Goal: Information Seeking & Learning: Compare options

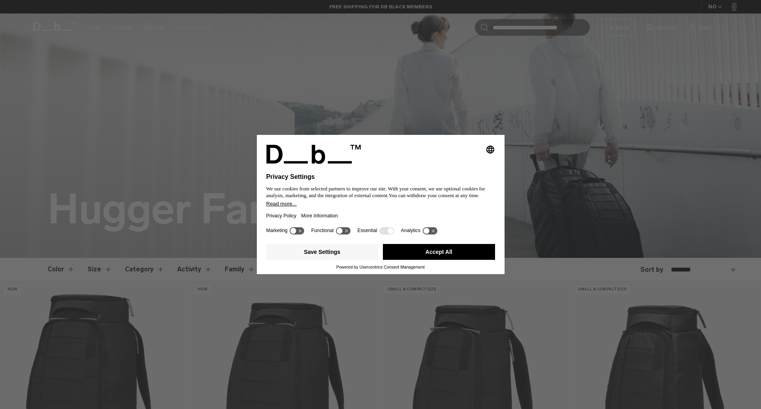
click at [380, 251] on div "Save Settings Accept All" at bounding box center [380, 252] width 233 height 16
click at [396, 252] on button "Accept All" at bounding box center [439, 252] width 112 height 16
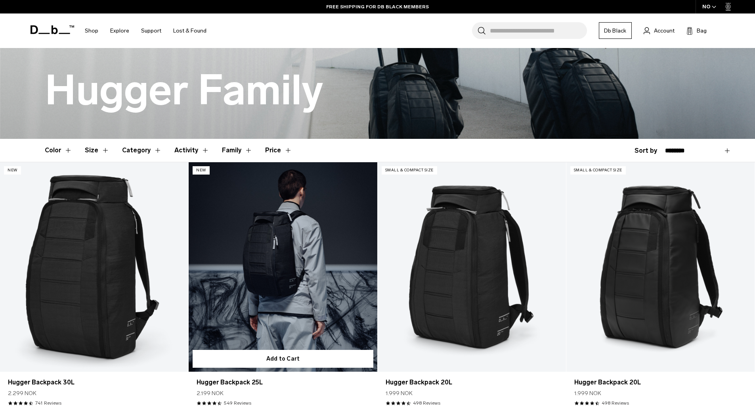
scroll to position [238, 0]
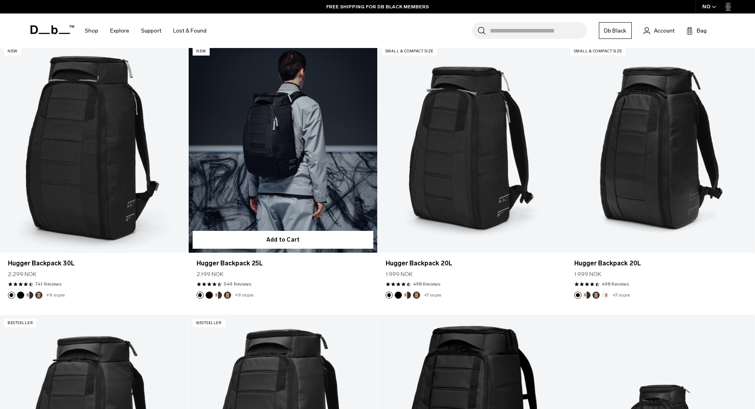
click at [268, 97] on link "Hugger Backpack 25L" at bounding box center [283, 147] width 188 height 209
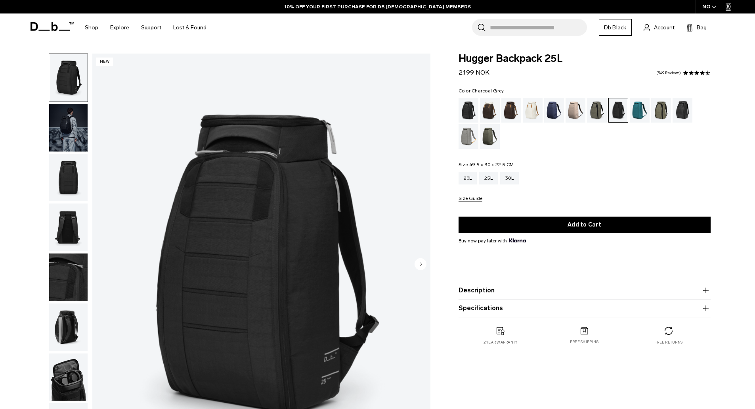
click at [57, 123] on img "button" at bounding box center [68, 128] width 38 height 48
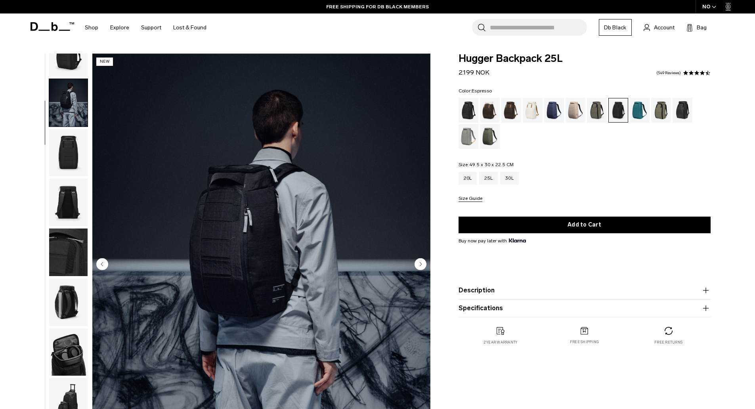
click at [511, 119] on div "Espresso" at bounding box center [511, 110] width 20 height 25
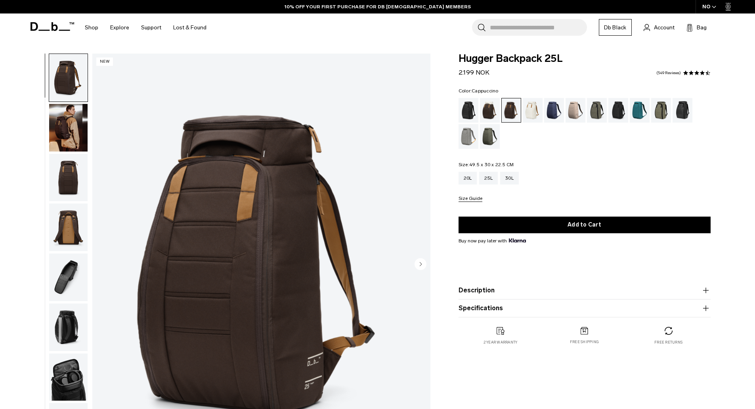
click at [490, 116] on div "Cappuccino" at bounding box center [490, 110] width 20 height 25
click at [626, 107] on div "Charcoal Grey" at bounding box center [618, 110] width 20 height 25
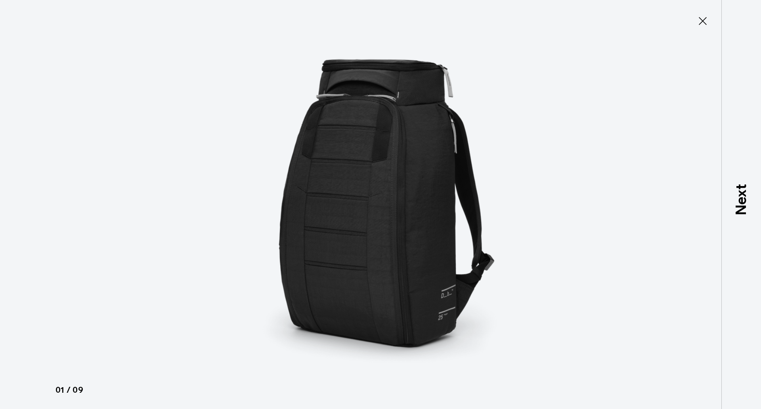
click at [362, 130] on img at bounding box center [380, 204] width 357 height 409
click at [707, 15] on icon at bounding box center [702, 21] width 13 height 13
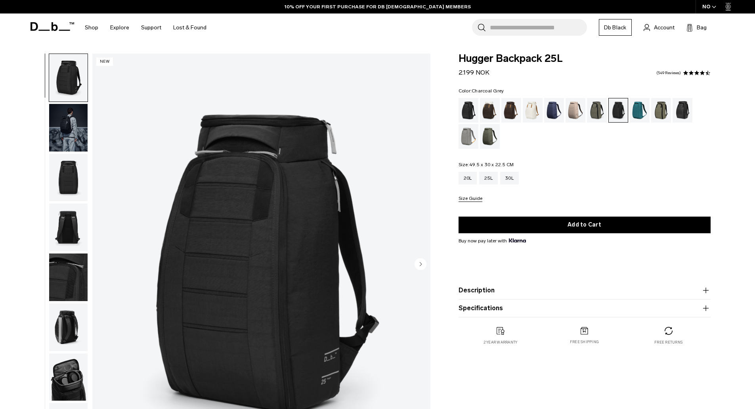
click at [66, 124] on img "button" at bounding box center [68, 128] width 38 height 48
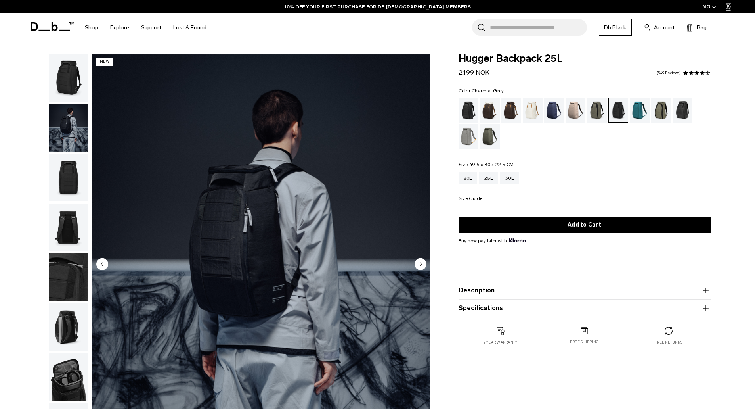
scroll to position [25, 0]
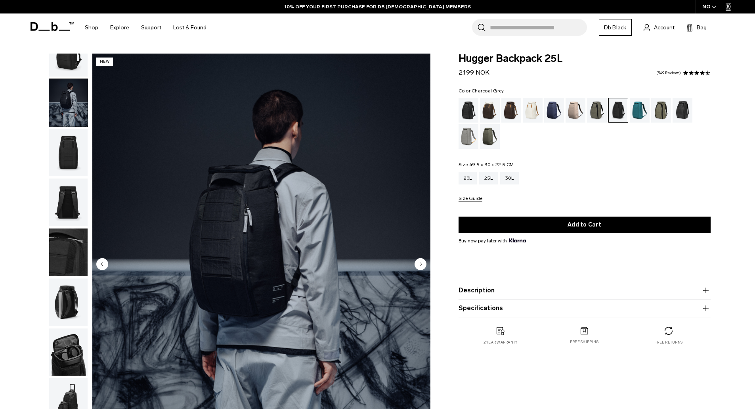
click at [64, 148] on img "button" at bounding box center [68, 153] width 38 height 48
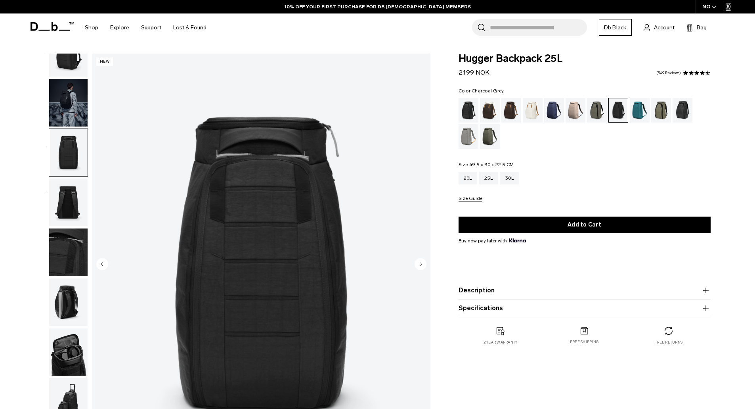
click at [64, 167] on img "button" at bounding box center [68, 153] width 38 height 48
drag, startPoint x: 65, startPoint y: 176, endPoint x: 67, endPoint y: 191, distance: 15.5
click at [65, 176] on button "button" at bounding box center [68, 152] width 39 height 48
click at [68, 210] on img "button" at bounding box center [68, 202] width 38 height 48
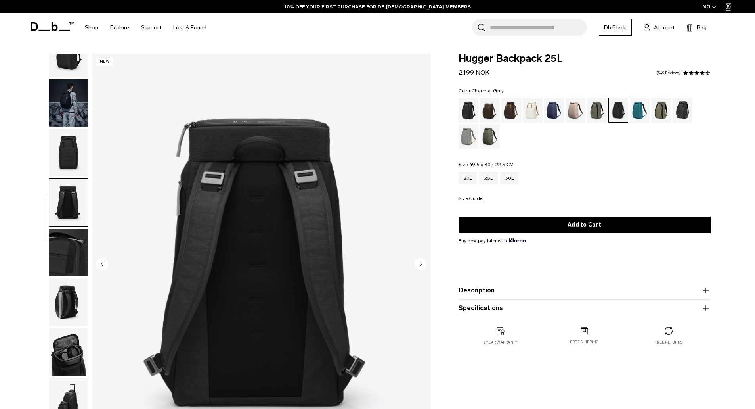
click at [70, 216] on img "button" at bounding box center [68, 202] width 38 height 48
click at [70, 230] on img "button" at bounding box center [68, 252] width 38 height 48
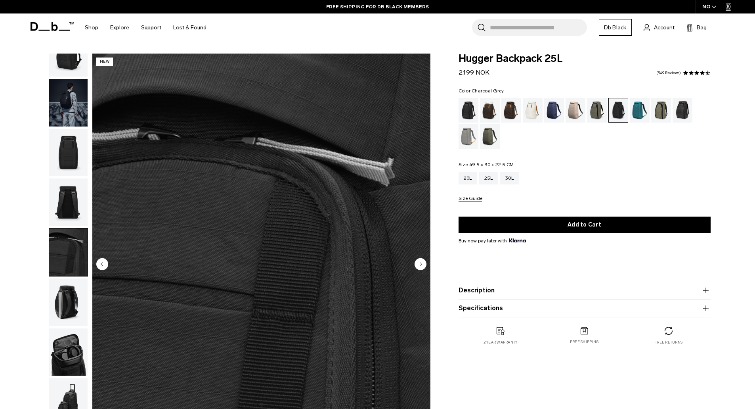
click at [74, 293] on img "button" at bounding box center [68, 302] width 38 height 48
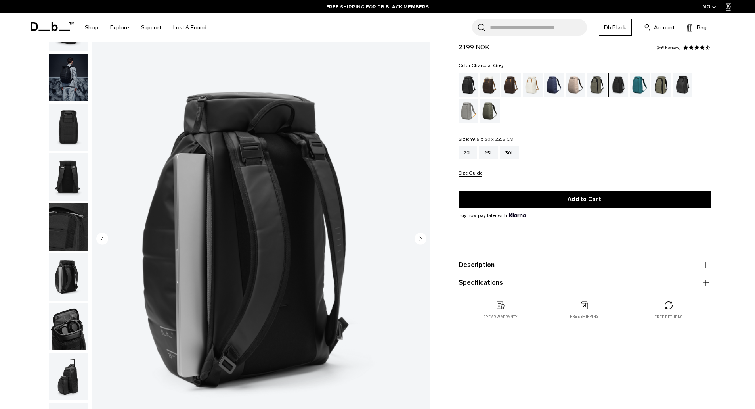
scroll to position [40, 0]
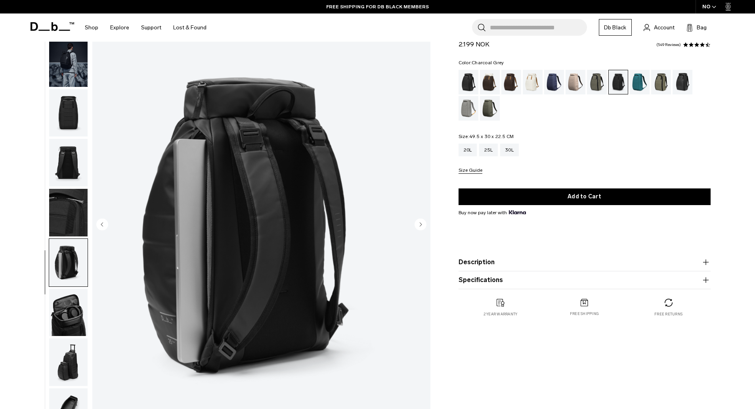
click at [60, 214] on img "button" at bounding box center [68, 213] width 38 height 48
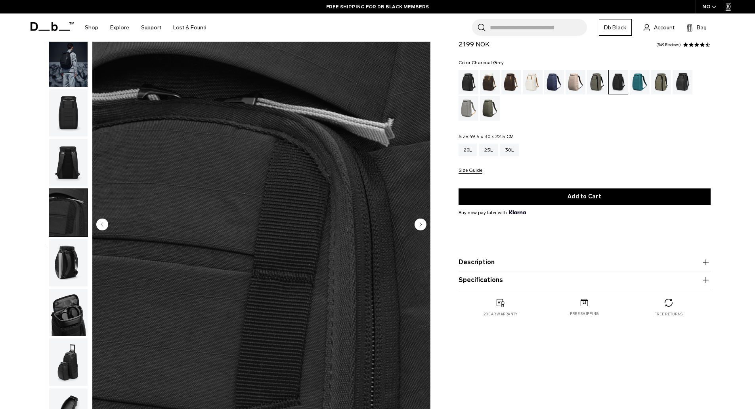
click at [67, 199] on img "button" at bounding box center [68, 213] width 38 height 48
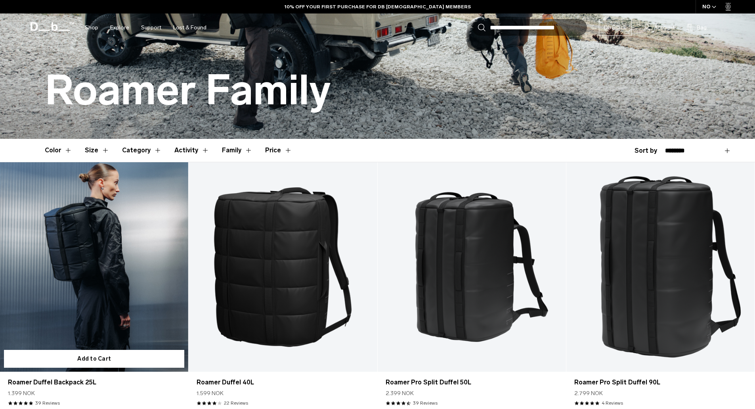
click at [98, 267] on link "Roamer Duffel Backpack 25L" at bounding box center [94, 266] width 188 height 209
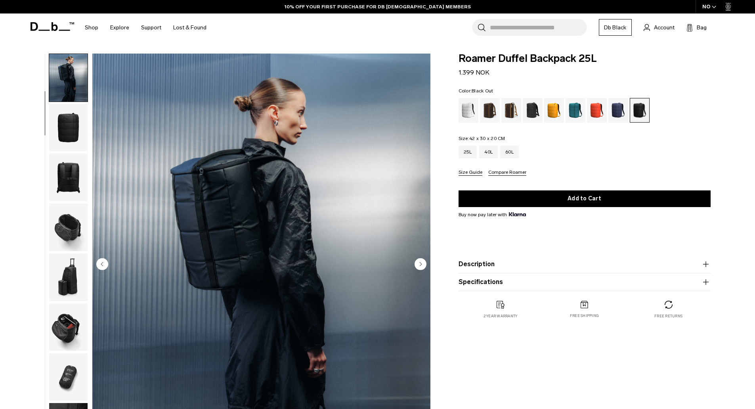
click at [66, 215] on img "button" at bounding box center [68, 227] width 38 height 48
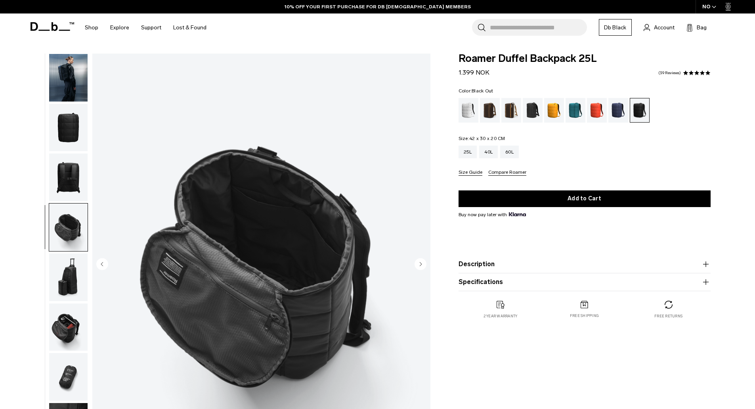
scroll to position [125, 0]
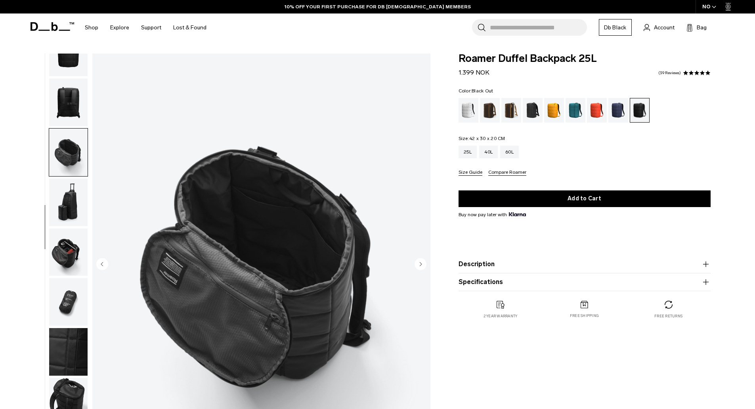
click at [68, 237] on img "button" at bounding box center [68, 252] width 38 height 48
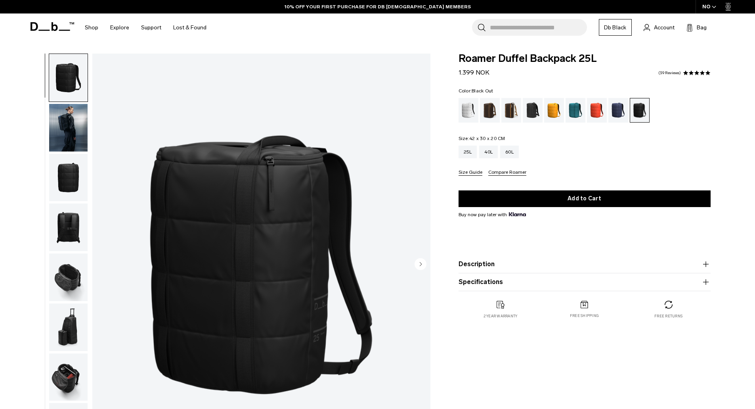
click at [68, 102] on ul at bounding box center [68, 265] width 39 height 422
click at [80, 119] on img "button" at bounding box center [68, 128] width 38 height 48
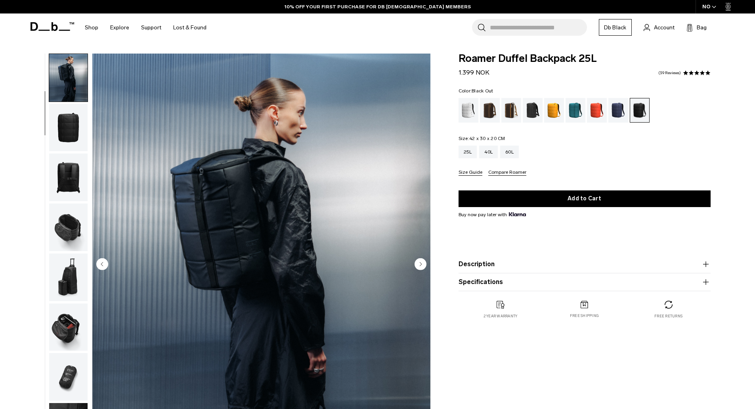
click at [76, 166] on img "button" at bounding box center [68, 177] width 38 height 48
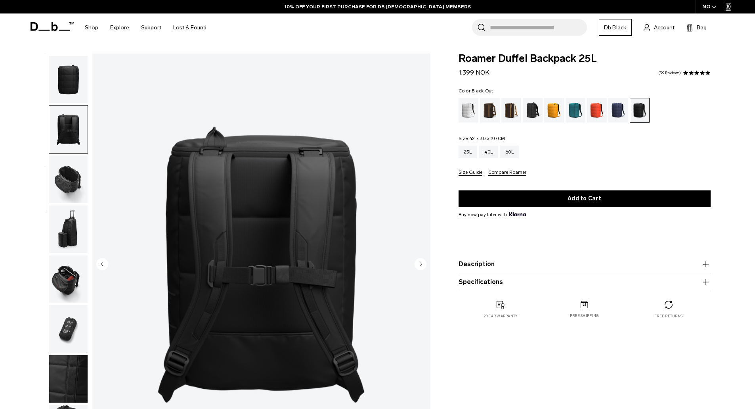
scroll to position [125, 0]
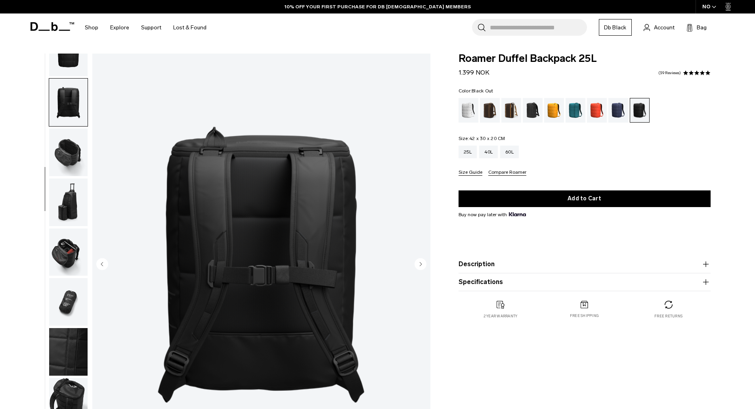
click at [59, 185] on img "button" at bounding box center [68, 202] width 38 height 48
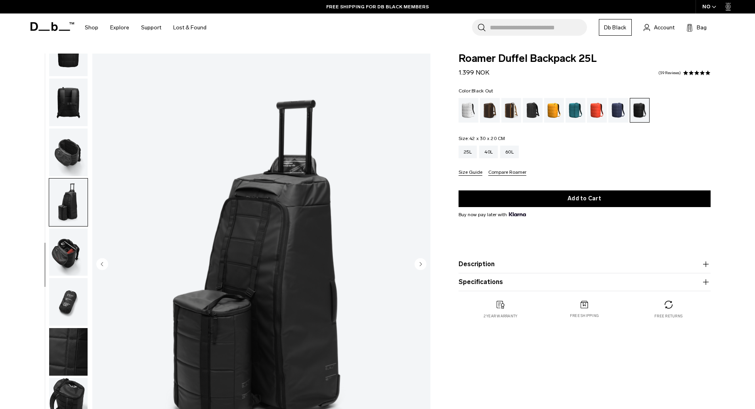
click at [61, 169] on img "button" at bounding box center [68, 152] width 38 height 48
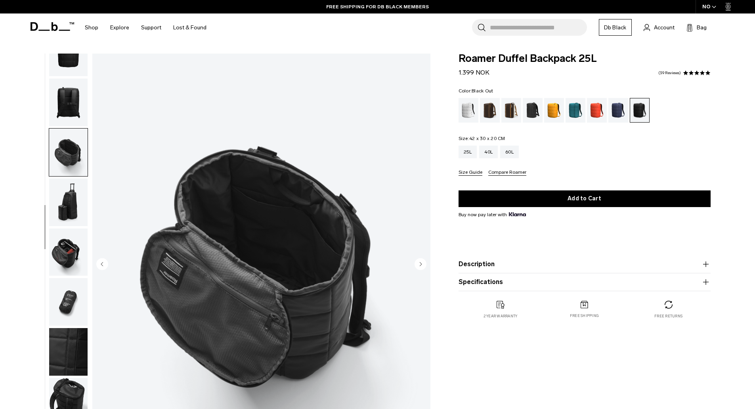
click at [65, 123] on img "button" at bounding box center [68, 102] width 38 height 48
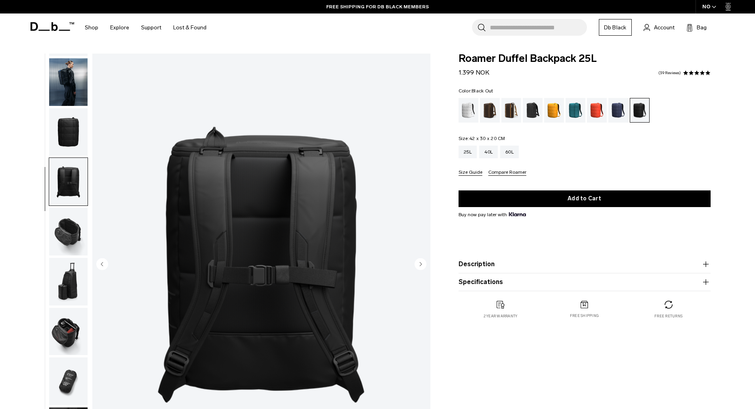
click at [66, 69] on img "button" at bounding box center [68, 82] width 38 height 48
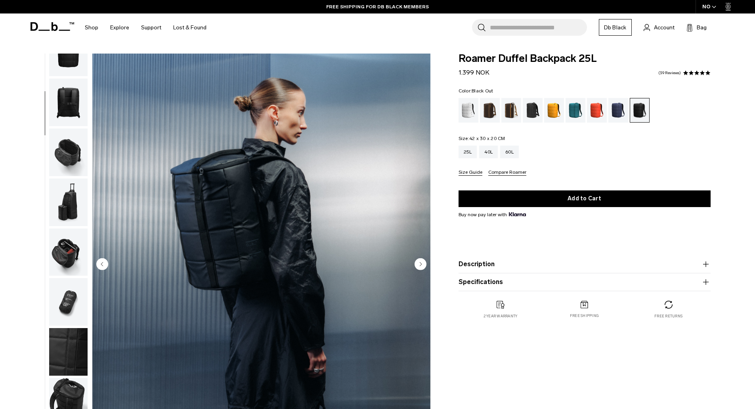
click at [59, 331] on img "button" at bounding box center [68, 352] width 38 height 48
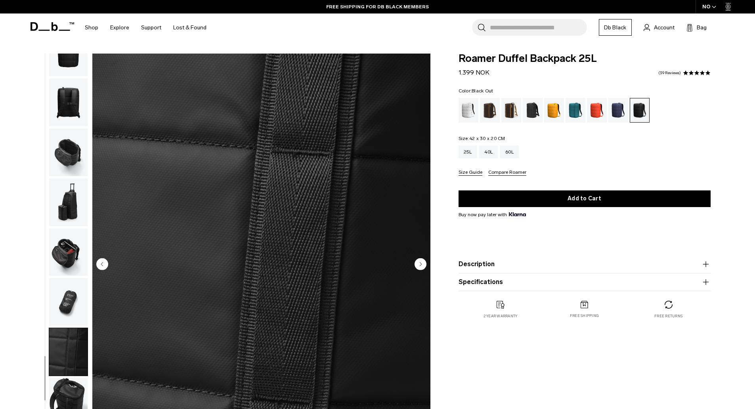
click at [62, 314] on img "button" at bounding box center [68, 302] width 38 height 48
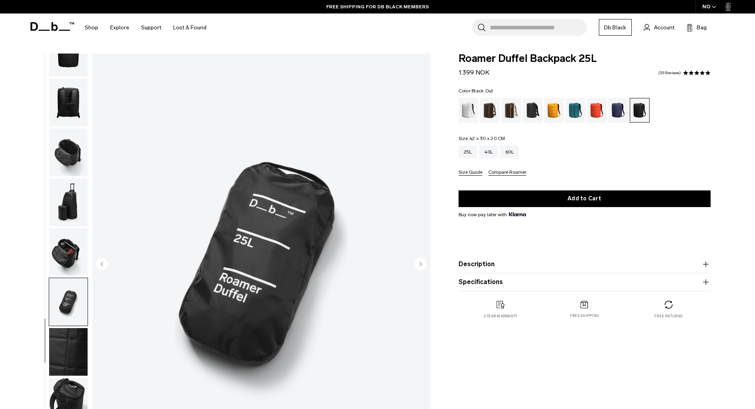
click at [56, 256] on img "button" at bounding box center [68, 252] width 38 height 48
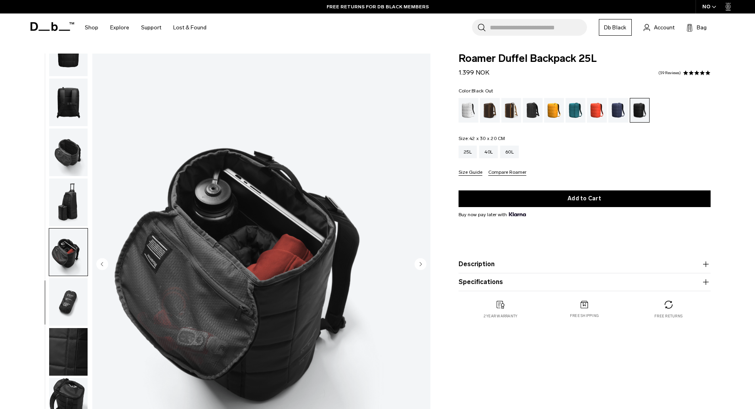
click at [79, 207] on img "button" at bounding box center [68, 202] width 38 height 48
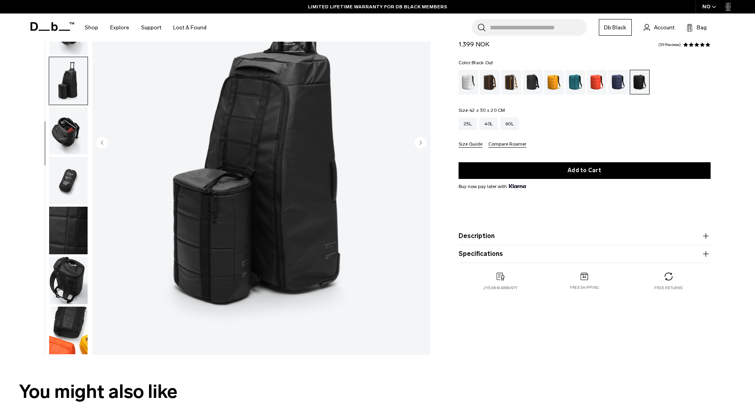
scroll to position [79, 0]
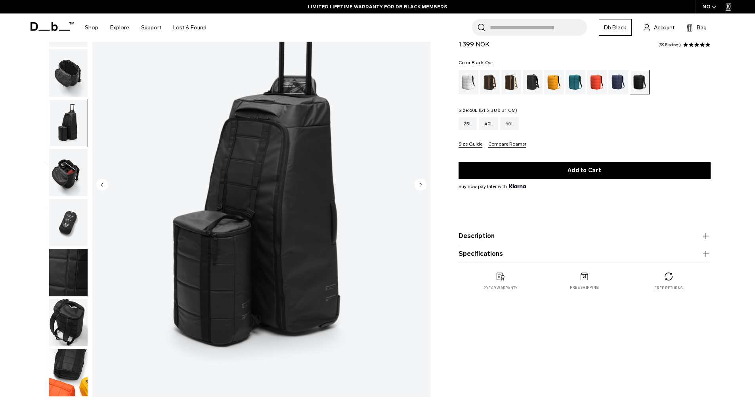
click at [506, 130] on div "60L" at bounding box center [509, 123] width 19 height 13
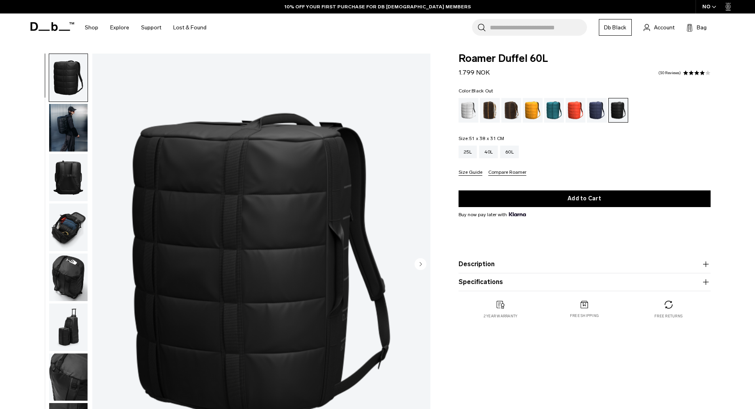
click at [77, 116] on img "button" at bounding box center [68, 128] width 38 height 48
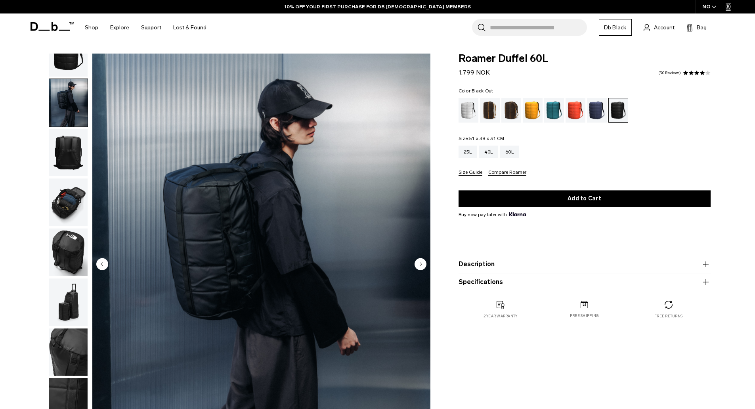
click at [76, 153] on img "button" at bounding box center [68, 153] width 38 height 48
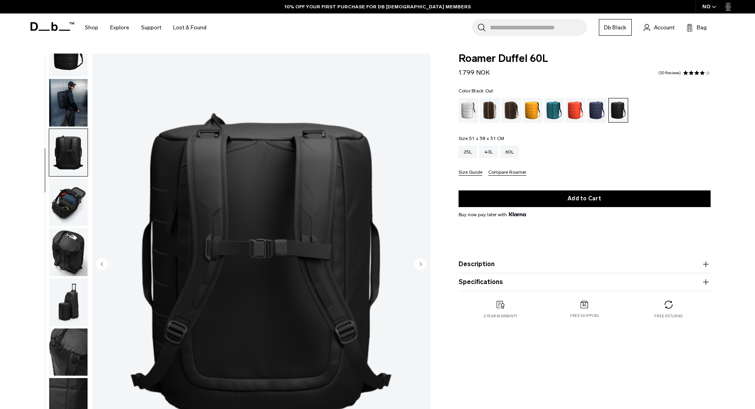
click at [71, 170] on img "button" at bounding box center [68, 153] width 38 height 48
click at [72, 190] on img "button" at bounding box center [68, 202] width 38 height 48
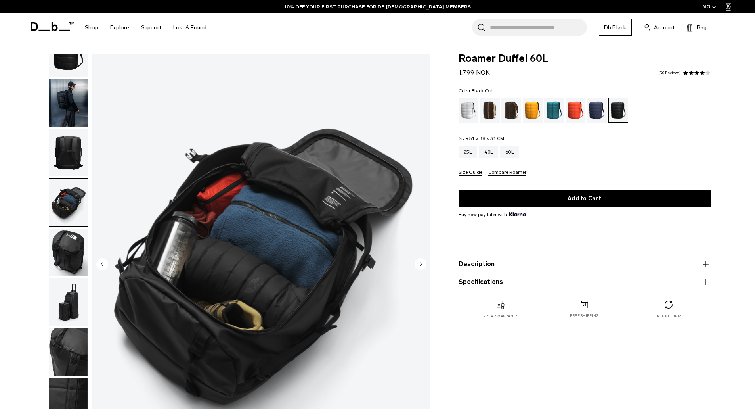
click at [61, 237] on img "button" at bounding box center [68, 252] width 38 height 48
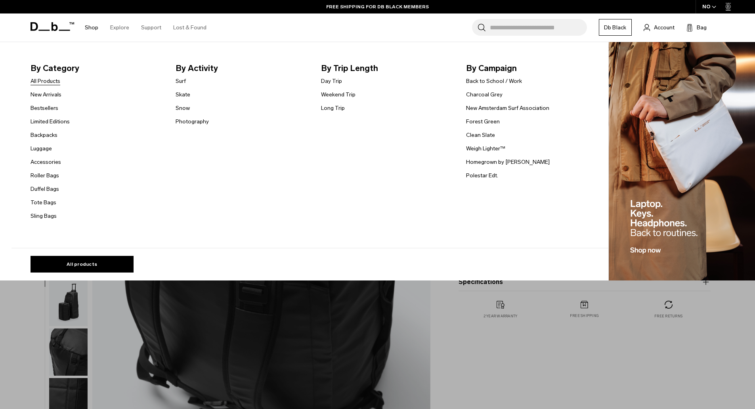
click at [56, 82] on link "All Products" at bounding box center [46, 81] width 30 height 8
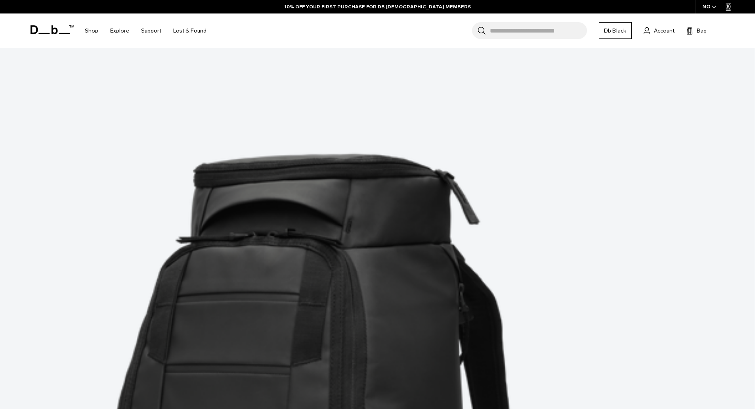
scroll to position [825, 0]
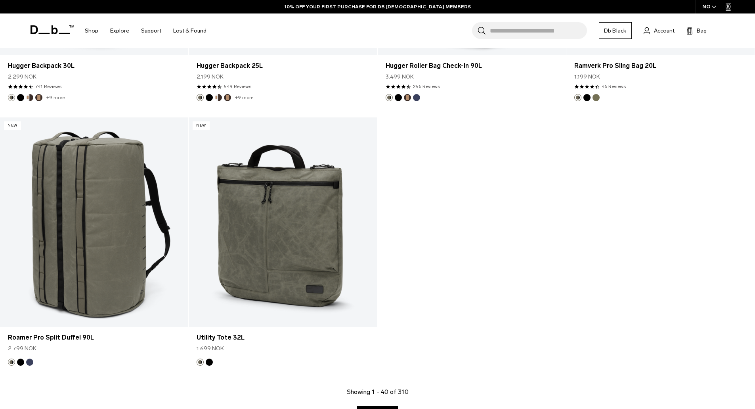
scroll to position [3220, 0]
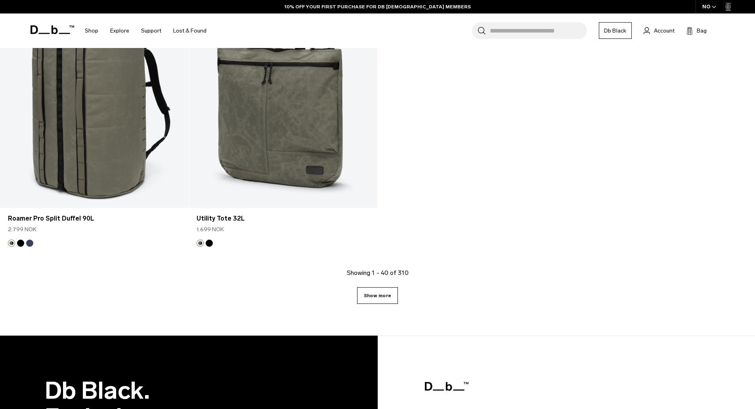
click at [389, 300] on link "Show more" at bounding box center [377, 295] width 41 height 17
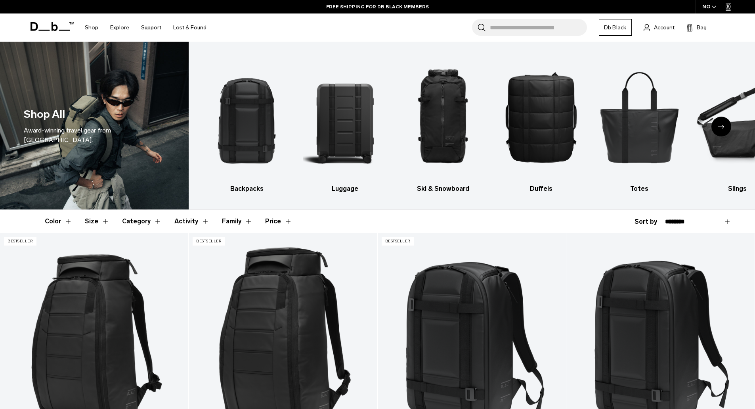
click at [498, 31] on input "Search for Bags, Luggage..." at bounding box center [538, 27] width 97 height 17
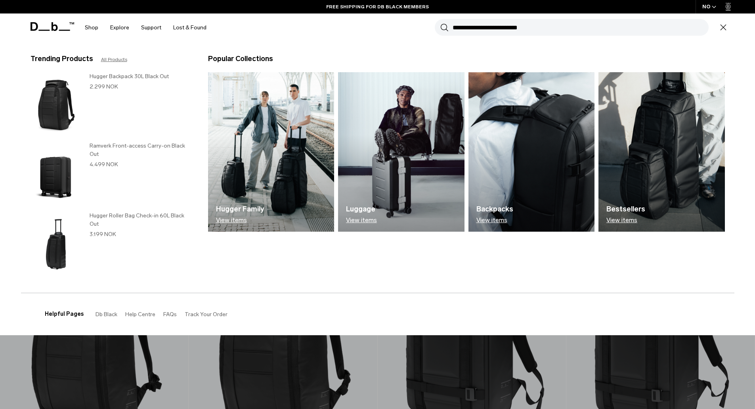
click at [498, 31] on input "Search for Bags, Luggage..." at bounding box center [581, 27] width 256 height 17
drag, startPoint x: 732, startPoint y: 24, endPoint x: 727, endPoint y: 24, distance: 5.2
click at [730, 24] on header "Shop By Category All Products New Arrivals Bestsellers" at bounding box center [378, 27] width 714 height 28
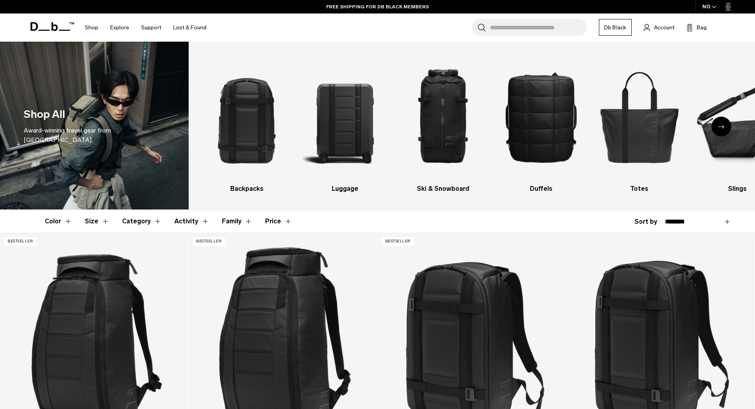
click at [727, 24] on div "Search for Bags, Luggage... Search Close Trending Products All Products Hugger …" at bounding box center [470, 27] width 516 height 28
click at [534, 148] on img "4 / 10" at bounding box center [541, 117] width 84 height 126
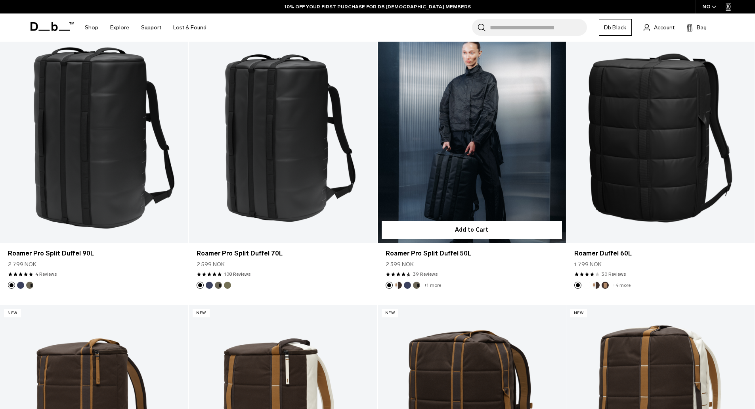
scroll to position [198, 0]
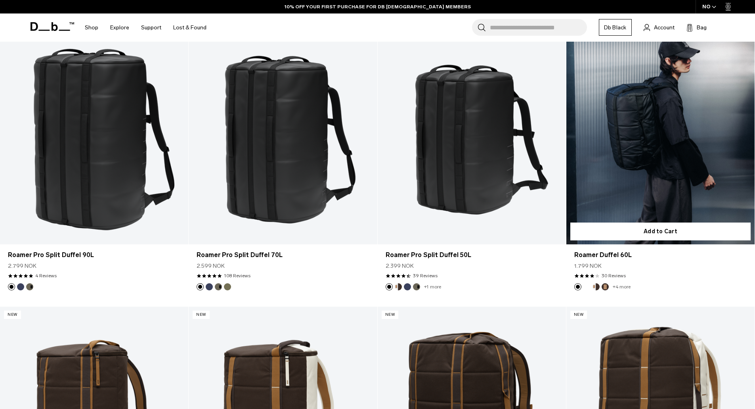
click at [685, 172] on link "Roamer Duffel 60L" at bounding box center [660, 139] width 188 height 209
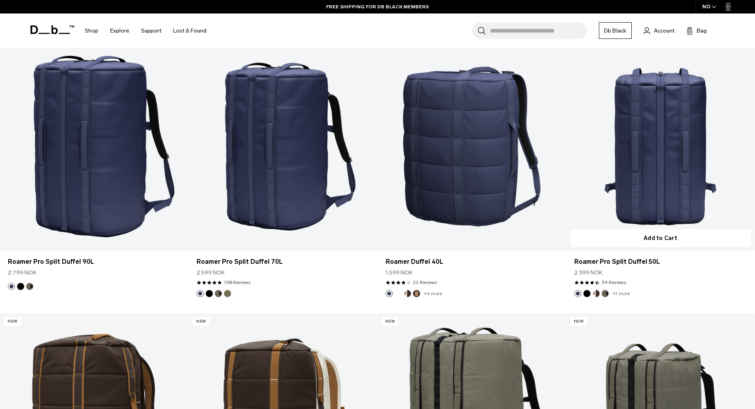
click at [668, 141] on link "Roamer Pro Split Duffel 50L" at bounding box center [660, 146] width 188 height 209
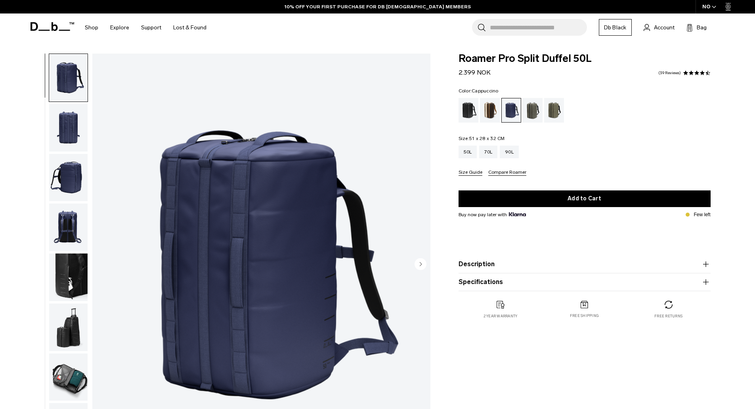
click at [490, 113] on div "Cappuccino" at bounding box center [490, 110] width 20 height 25
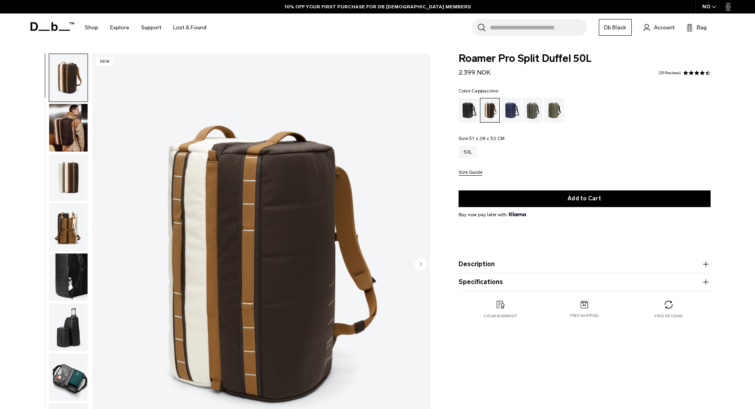
click at [25, 123] on div "01 / 09 New" at bounding box center [228, 267] width 414 height 426
click at [76, 123] on img "button" at bounding box center [68, 128] width 38 height 48
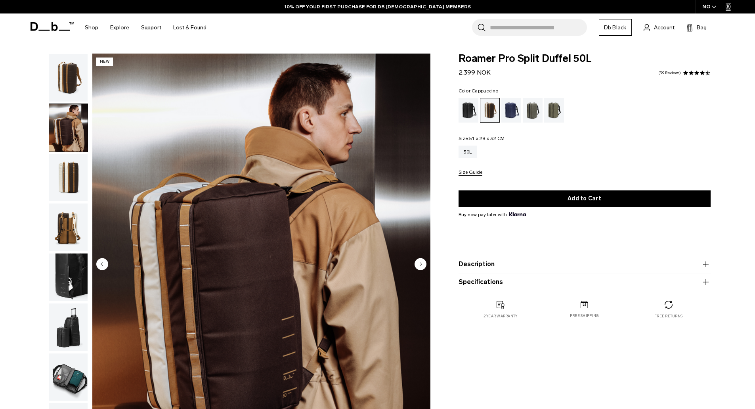
scroll to position [25, 0]
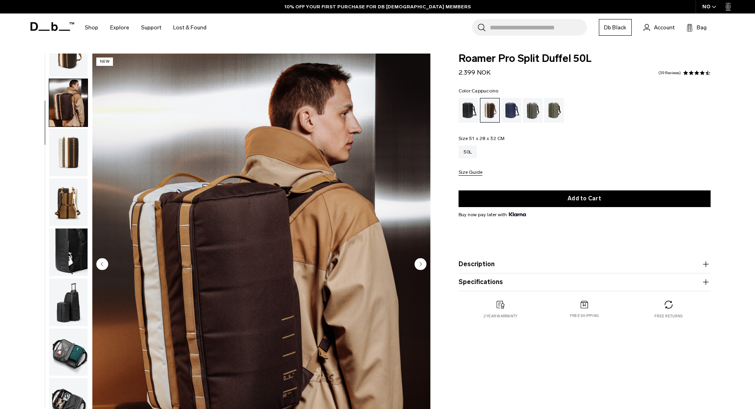
click at [70, 150] on img "button" at bounding box center [68, 153] width 38 height 48
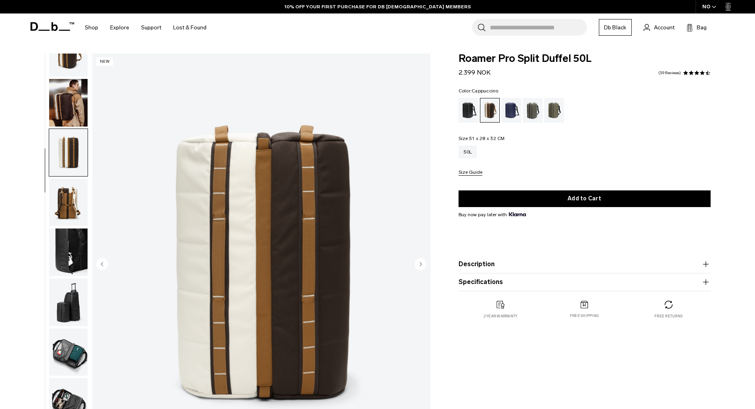
click at [66, 203] on img "button" at bounding box center [68, 202] width 38 height 48
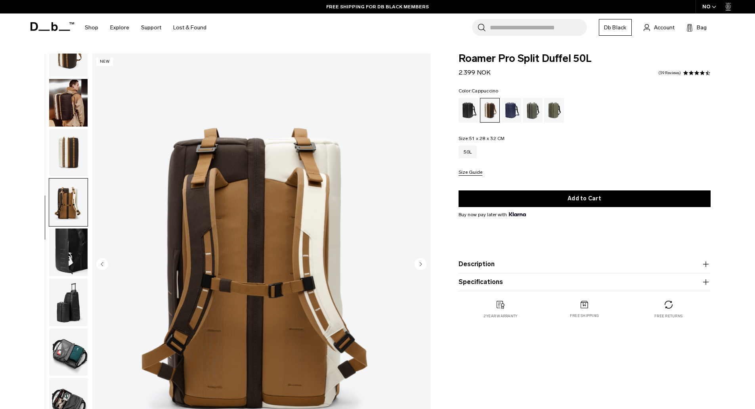
click at [70, 228] on img "button" at bounding box center [68, 252] width 38 height 48
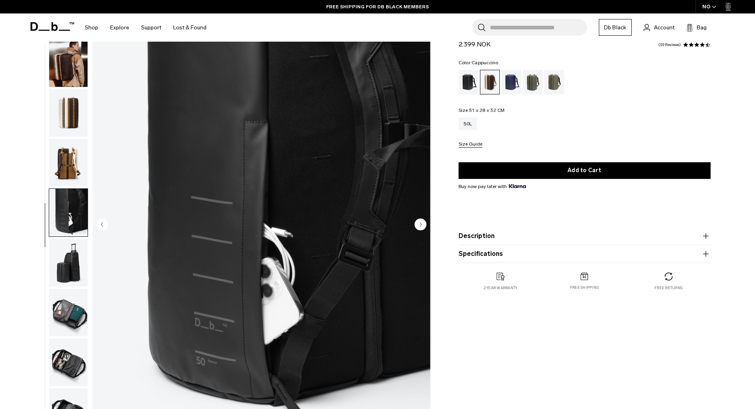
click at [69, 253] on img "button" at bounding box center [68, 263] width 38 height 48
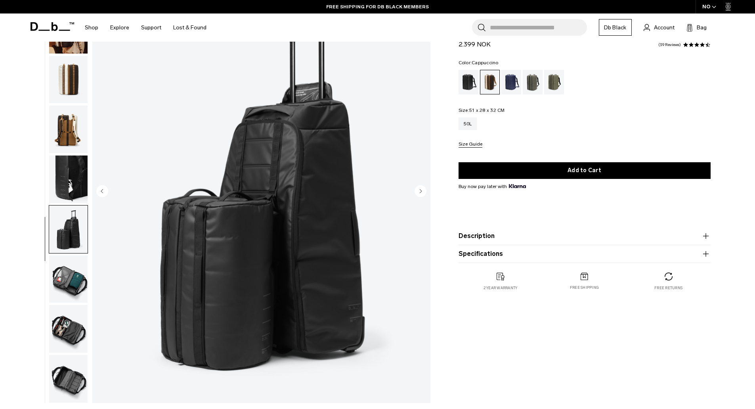
scroll to position [119, 0]
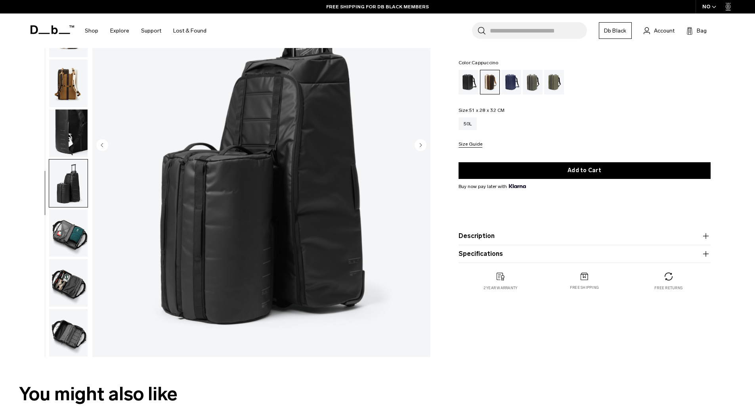
click at [68, 237] on img "button" at bounding box center [68, 233] width 38 height 48
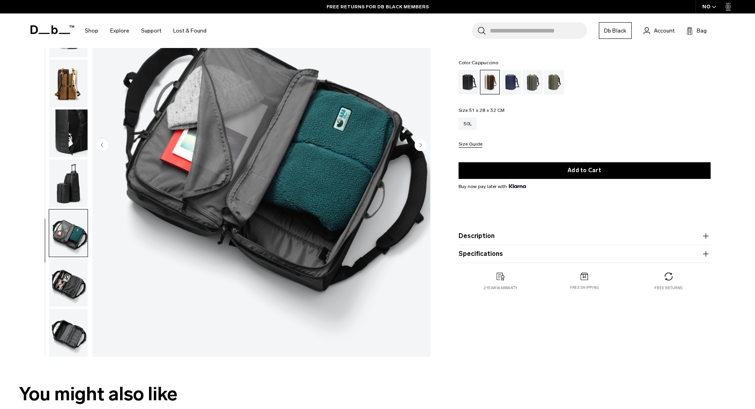
click at [65, 264] on img "button" at bounding box center [68, 283] width 38 height 48
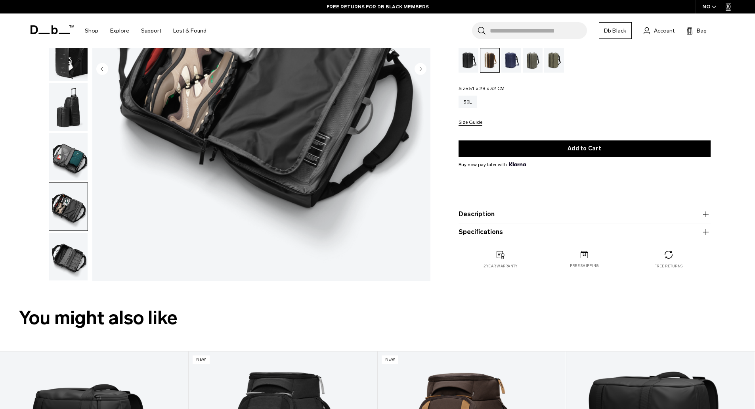
scroll to position [198, 0]
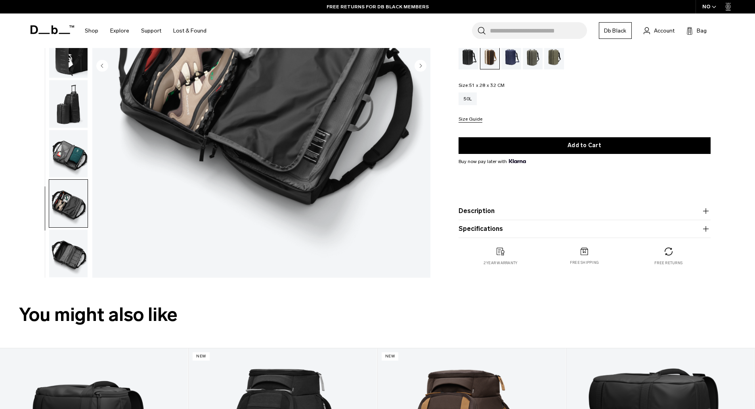
click at [64, 256] on img "button" at bounding box center [68, 254] width 38 height 48
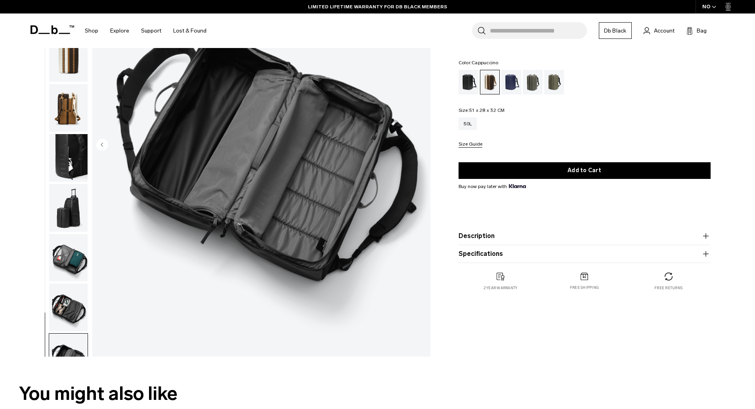
scroll to position [40, 0]
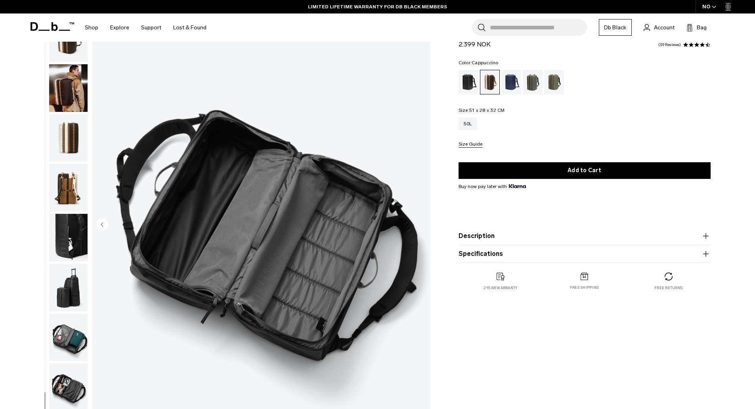
click at [65, 188] on img "button" at bounding box center [68, 188] width 38 height 48
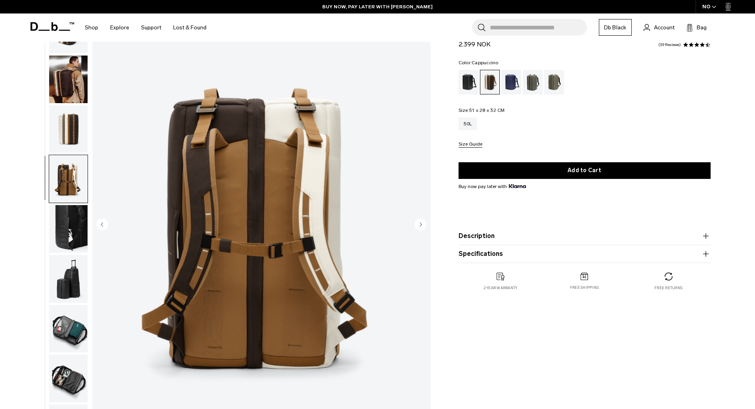
scroll to position [0, 0]
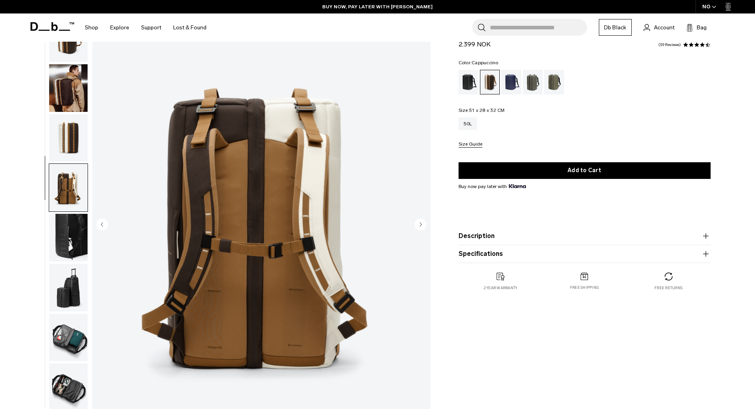
click at [75, 138] on img "button" at bounding box center [68, 138] width 38 height 48
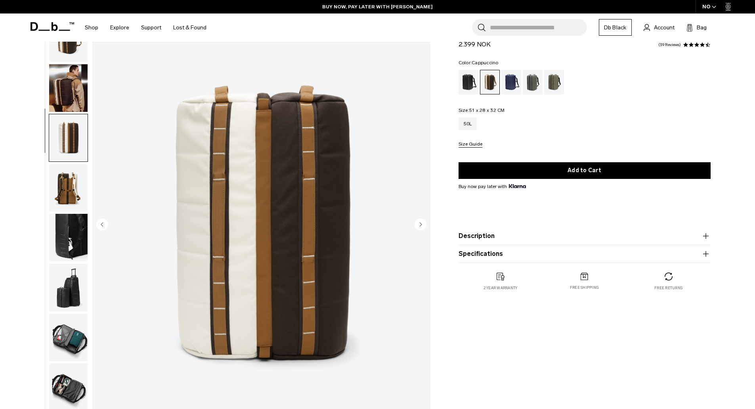
click at [73, 111] on img "button" at bounding box center [68, 88] width 38 height 48
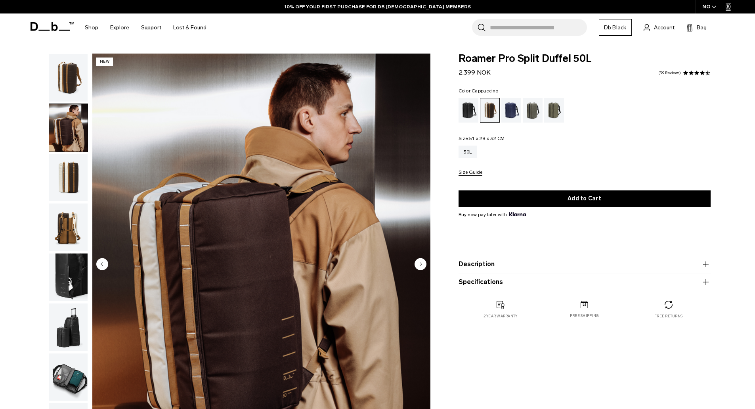
click at [69, 82] on img "button" at bounding box center [68, 78] width 38 height 48
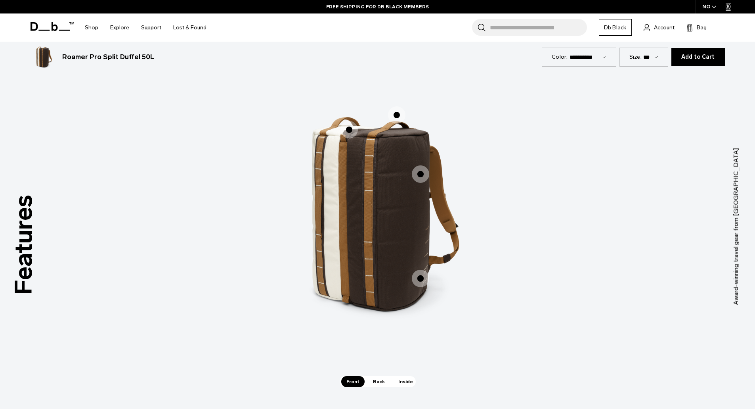
scroll to position [1070, 0]
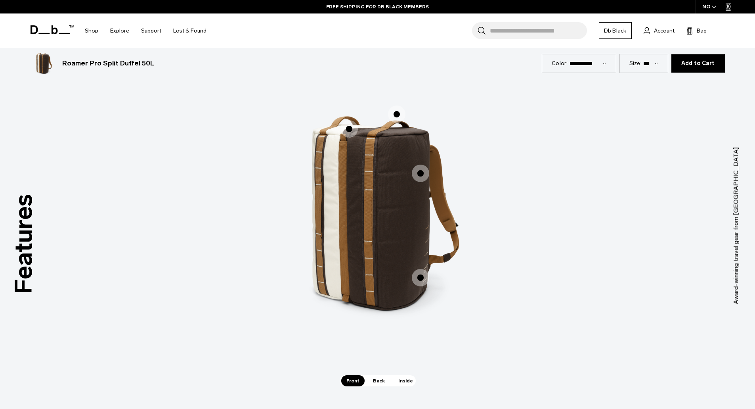
click at [346, 128] on span "1 / 3" at bounding box center [349, 128] width 17 height 17
click at [348, 131] on span "1 / 3" at bounding box center [349, 128] width 17 height 17
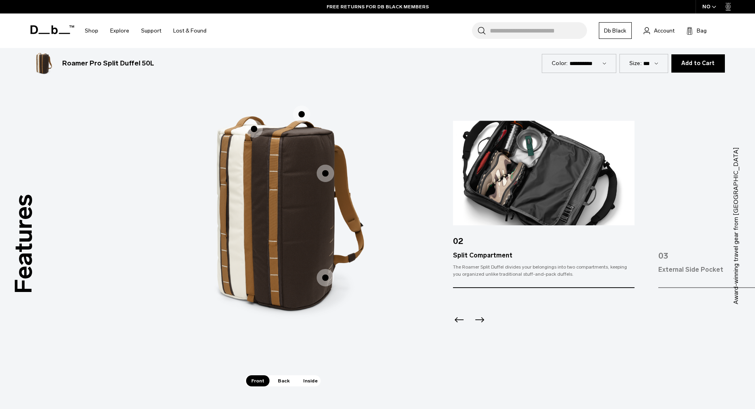
click at [291, 379] on span "Back" at bounding box center [284, 380] width 22 height 11
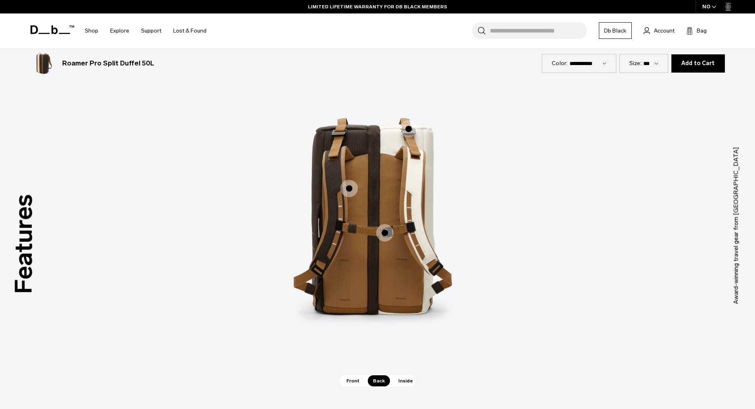
click at [407, 378] on span "Inside" at bounding box center [405, 380] width 25 height 11
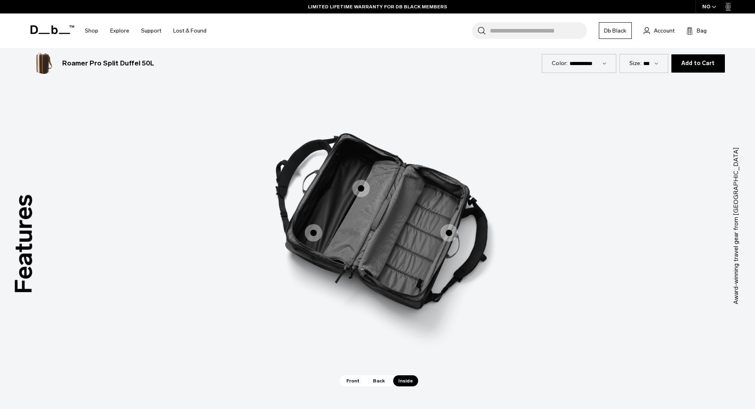
click at [448, 236] on span "3 / 3" at bounding box center [448, 232] width 17 height 17
click at [452, 230] on span "3 / 3" at bounding box center [448, 232] width 17 height 17
